Goal: Task Accomplishment & Management: Use online tool/utility

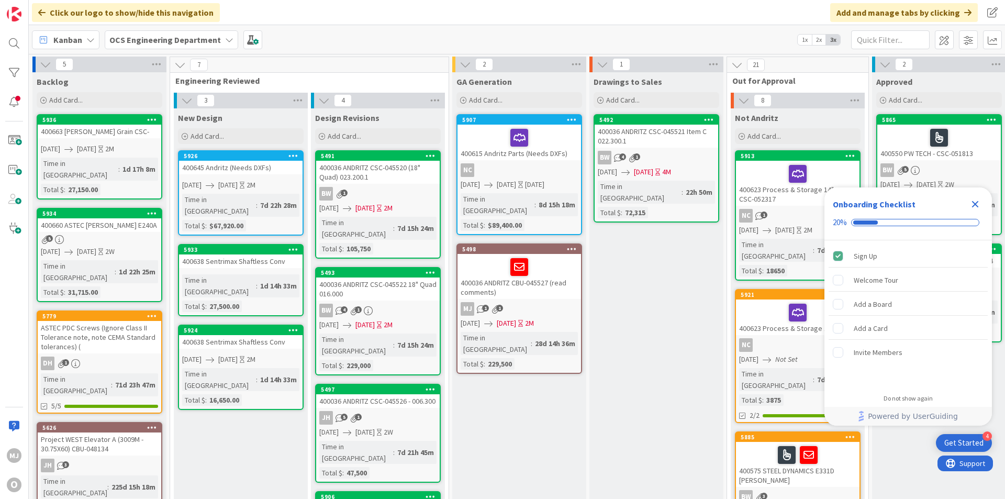
drag, startPoint x: 0, startPoint y: 0, endPoint x: 753, endPoint y: 12, distance: 753.5
click at [753, 12] on div "Click our logo to show/hide this navigation Add and manage tabs by clicking" at bounding box center [517, 12] width 976 height 25
click at [968, 202] on div "Close Checklist" at bounding box center [975, 204] width 17 height 17
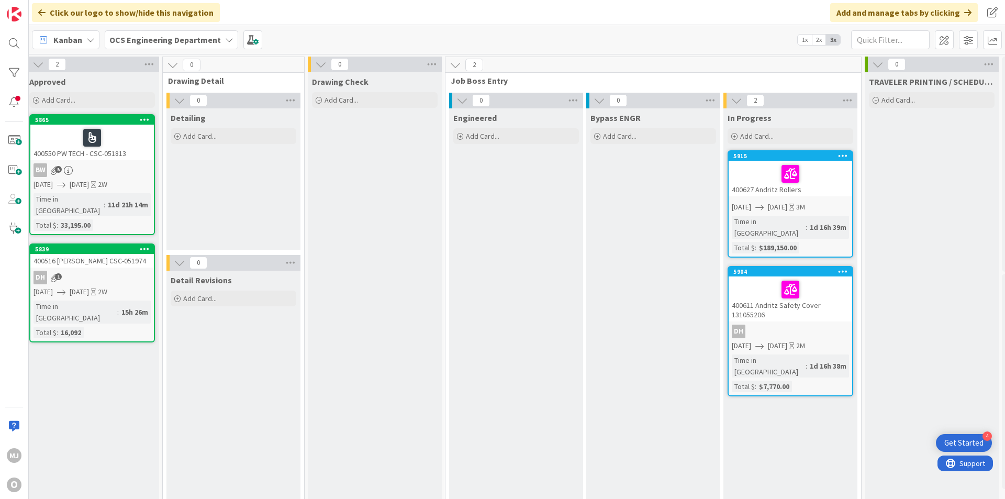
scroll to position [0, 908]
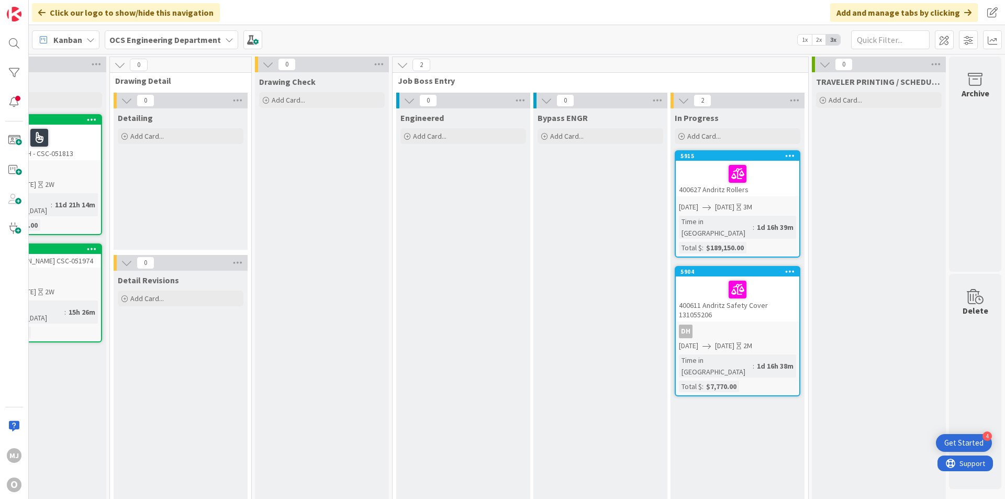
drag, startPoint x: 848, startPoint y: 493, endPoint x: 24, endPoint y: 12, distance: 954.1
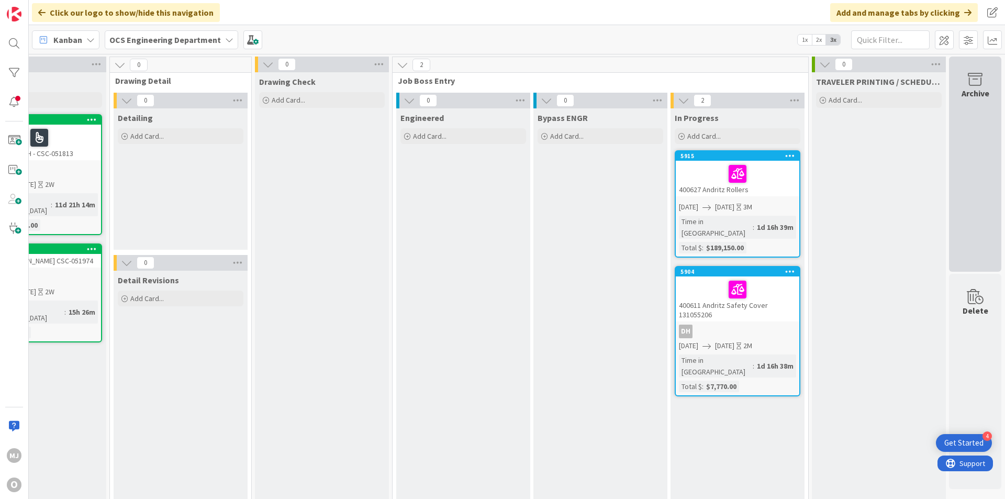
click at [962, 108] on div "Archive" at bounding box center [975, 164] width 52 height 215
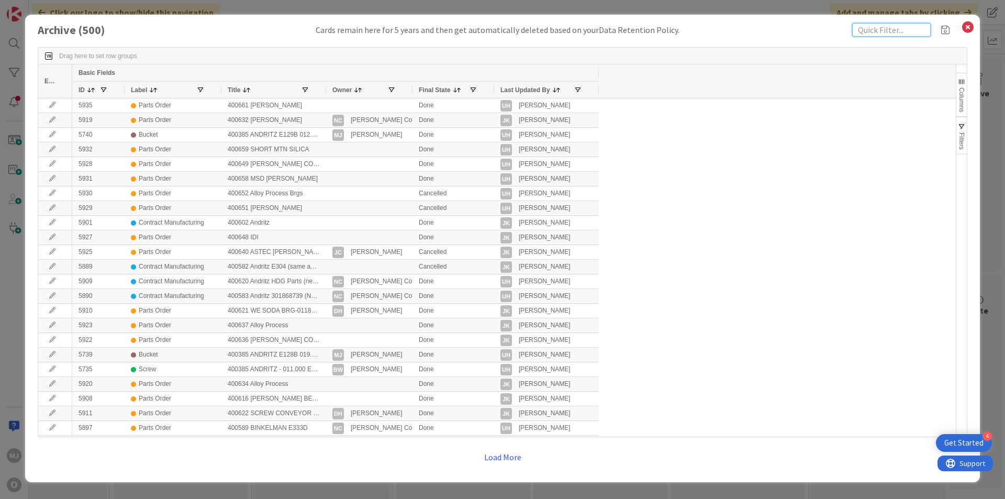
click at [869, 32] on input "text" at bounding box center [891, 30] width 79 height 14
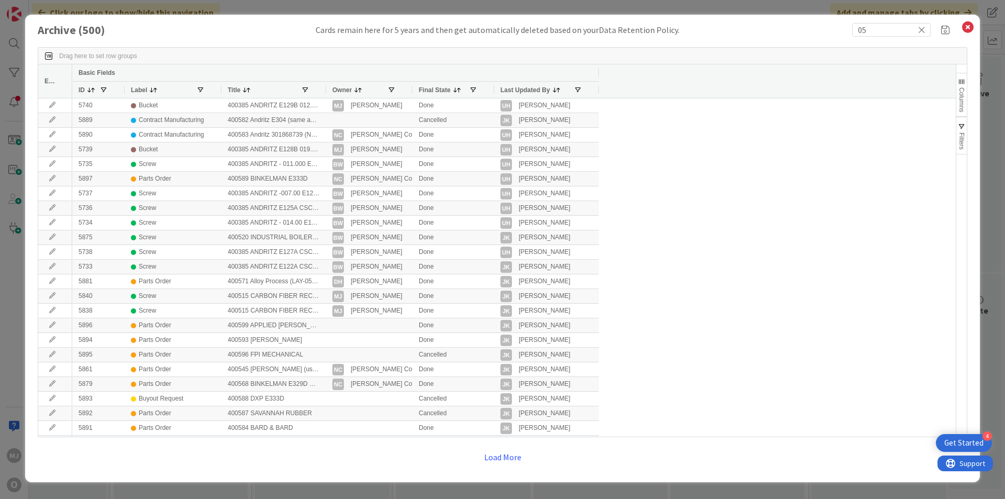
click at [325, 89] on div at bounding box center [326, 90] width 4 height 16
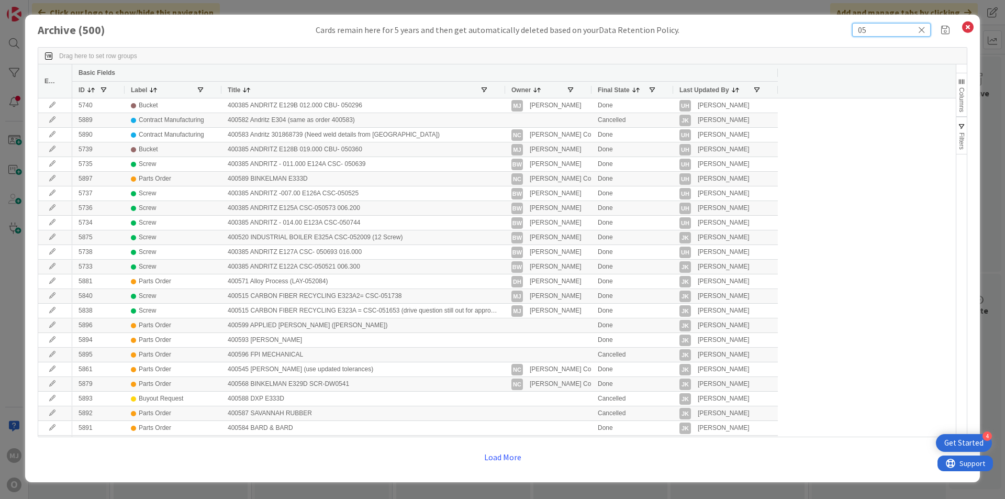
click at [871, 31] on input "05" at bounding box center [891, 30] width 79 height 14
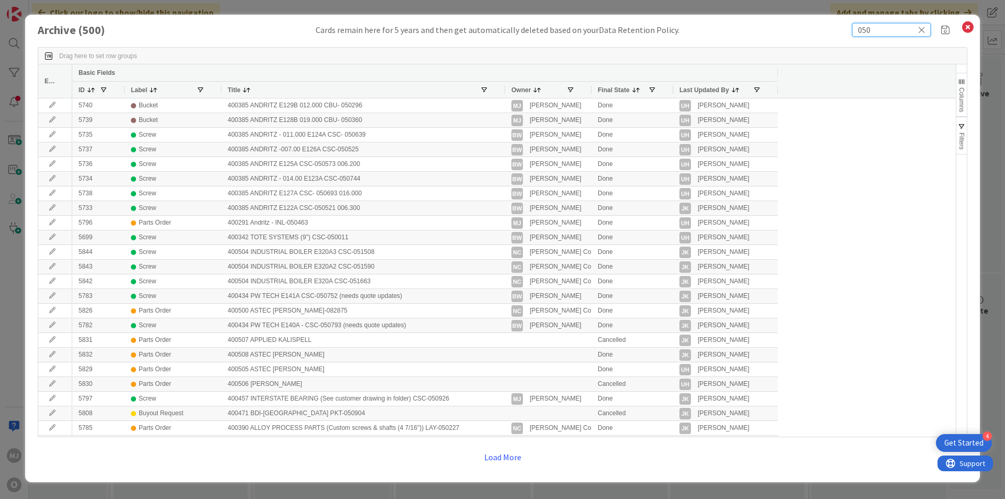
type input "050"
click at [969, 25] on icon at bounding box center [968, 27] width 14 height 15
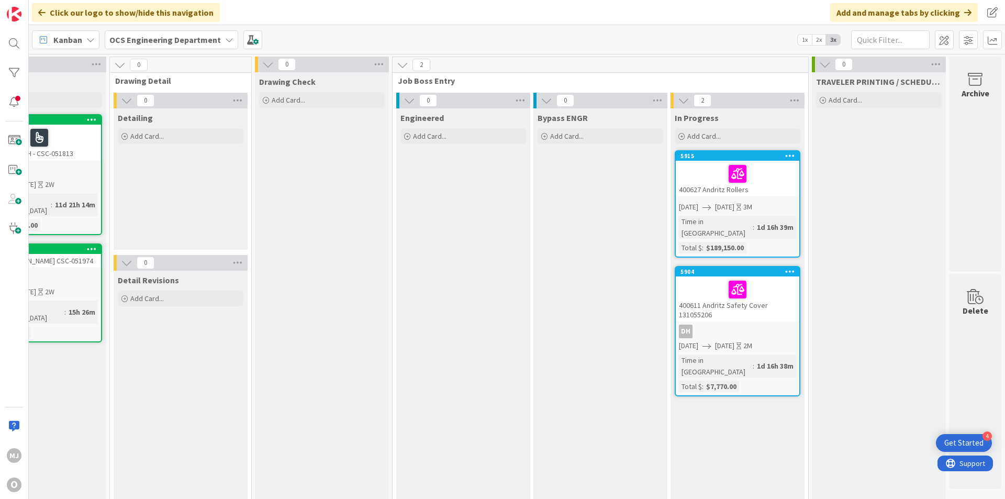
scroll to position [0, 61]
